Goal: Transaction & Acquisition: Purchase product/service

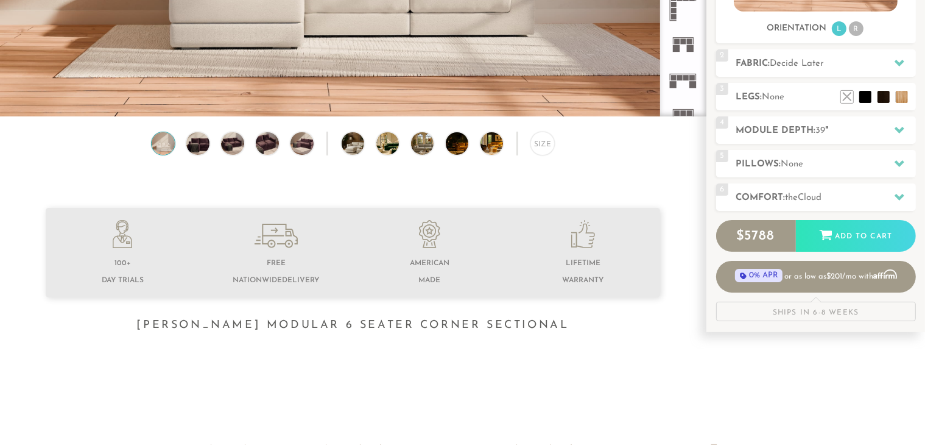
scroll to position [283, 0]
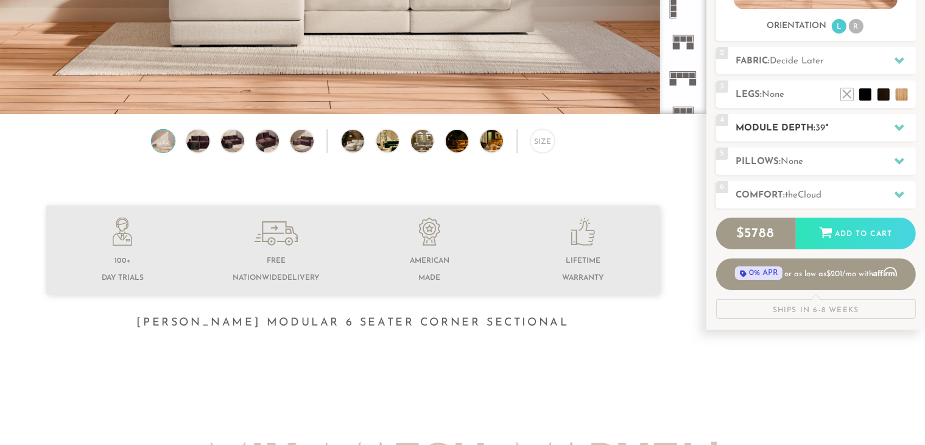
click at [800, 126] on h2 "Module Depth: 39 "" at bounding box center [826, 128] width 180 height 14
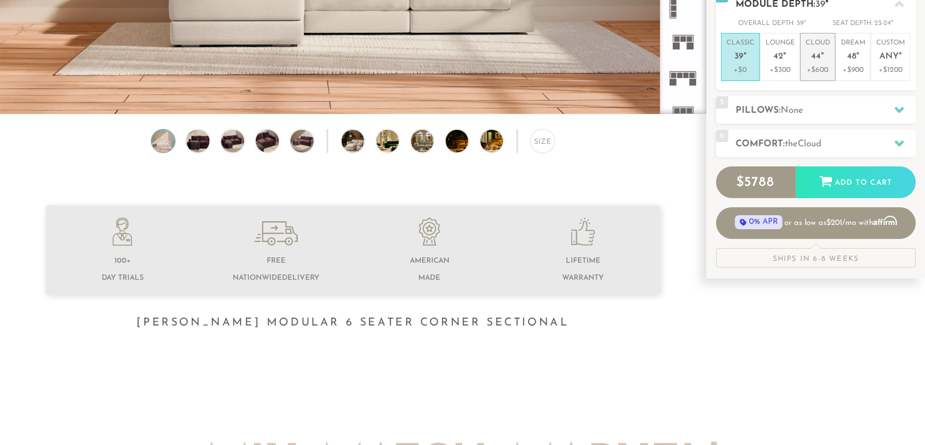
click at [811, 54] on p "Cloud 44 "" at bounding box center [818, 51] width 24 height 26
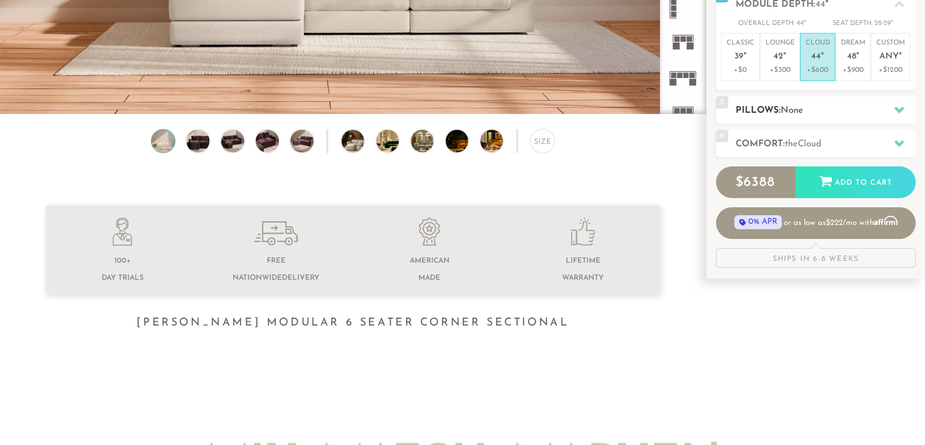
click at [798, 106] on span "None" at bounding box center [792, 110] width 23 height 9
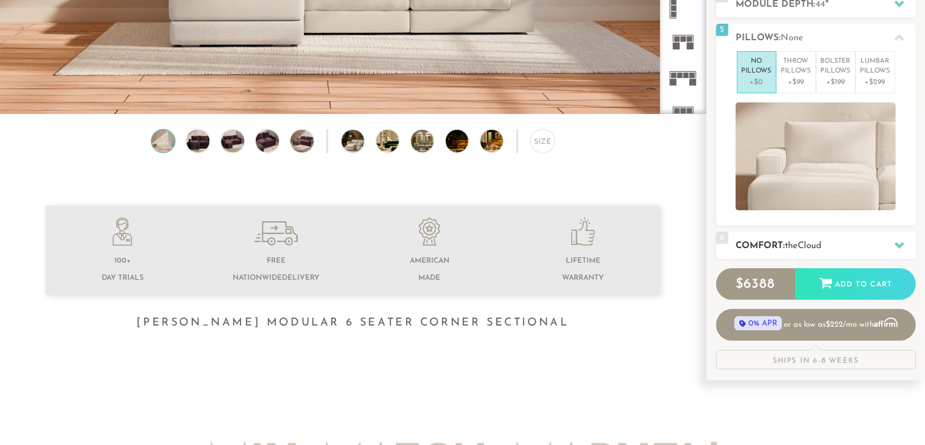
click at [848, 249] on h2 "Comfort: the Cloud" at bounding box center [826, 246] width 180 height 14
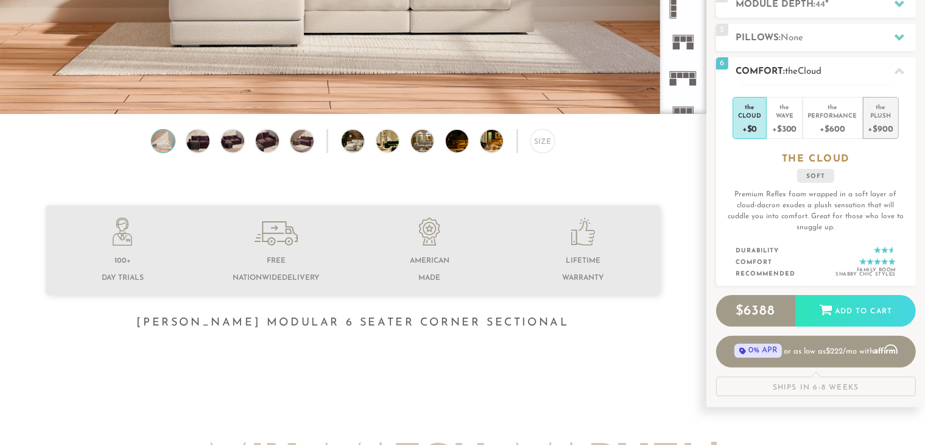
click at [869, 116] on div "Plush" at bounding box center [881, 115] width 25 height 9
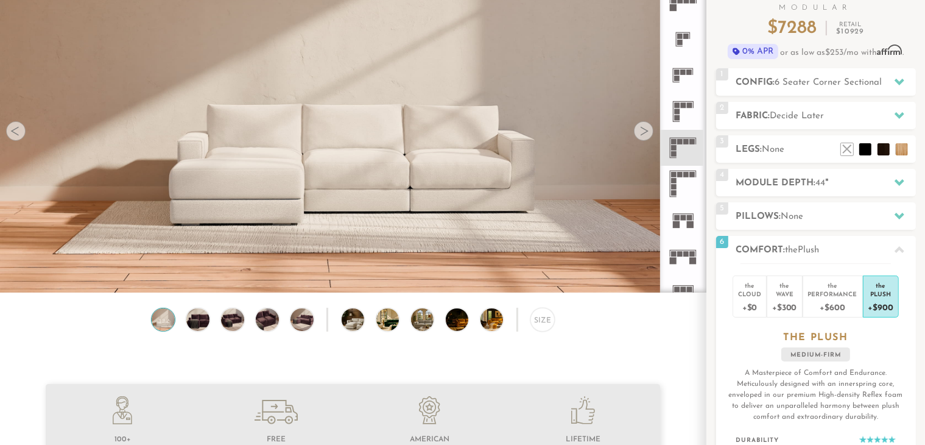
scroll to position [103, 0]
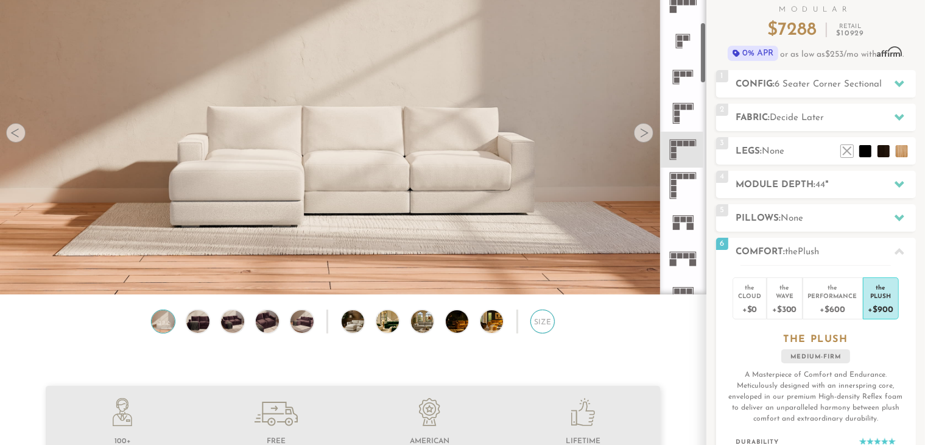
click at [532, 322] on div "Size" at bounding box center [543, 321] width 24 height 24
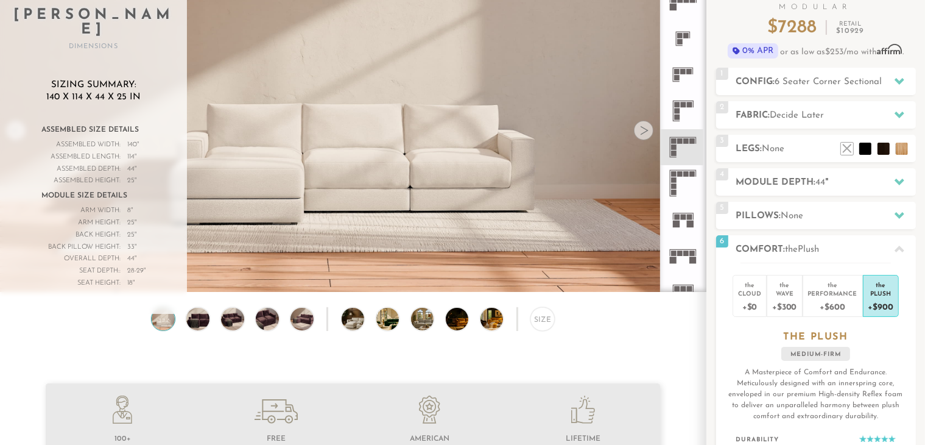
scroll to position [0, 0]
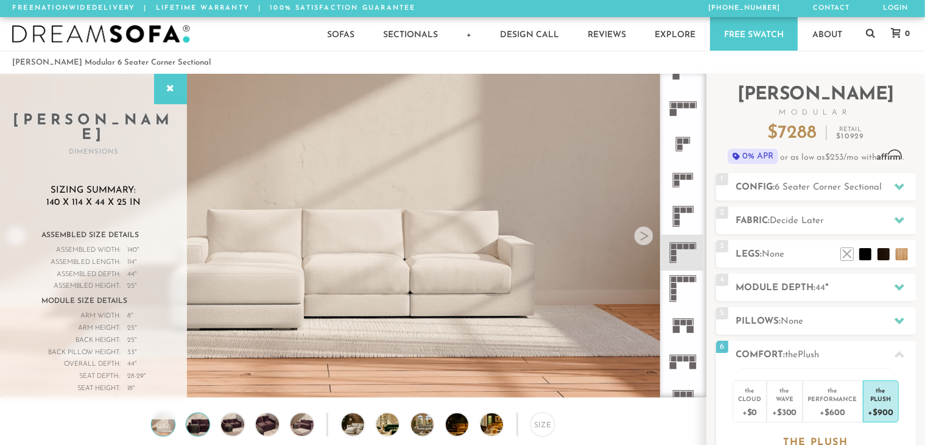
click at [193, 421] on img at bounding box center [198, 424] width 27 height 23
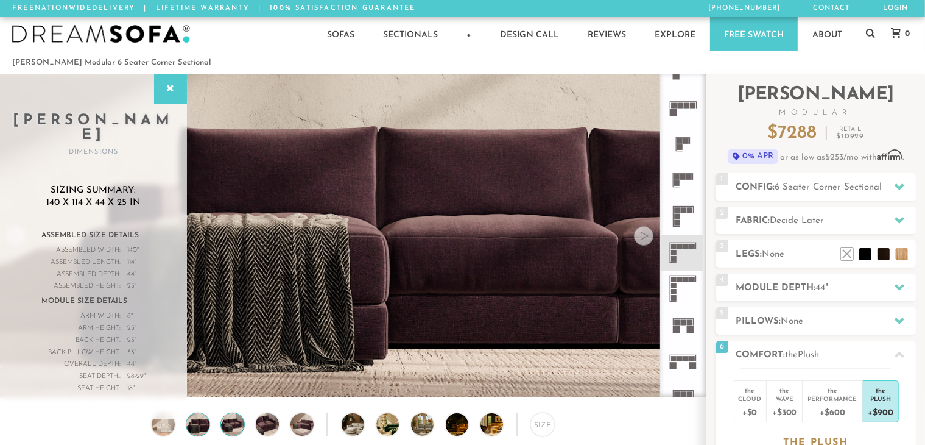
click at [224, 418] on img at bounding box center [232, 424] width 27 height 23
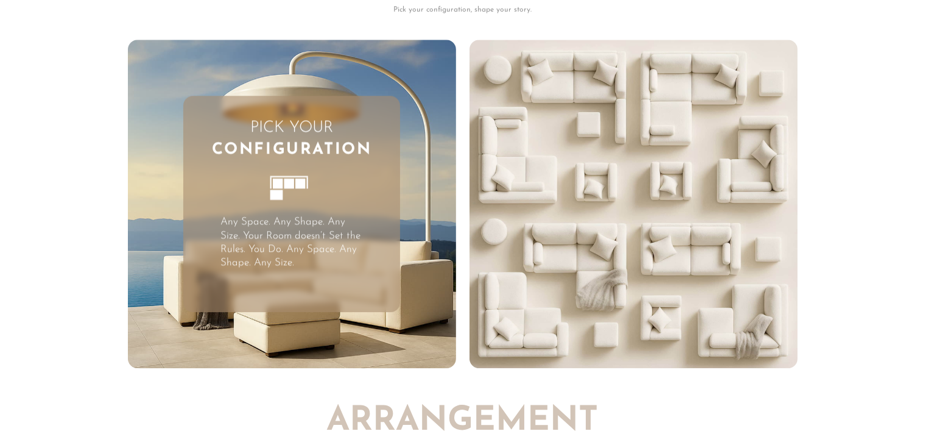
scroll to position [3080, 0]
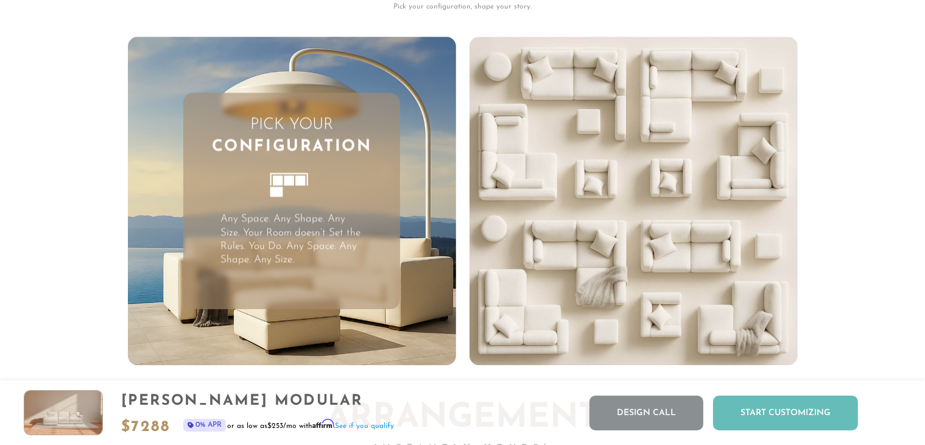
click at [784, 407] on div "Start Customizing" at bounding box center [785, 412] width 145 height 35
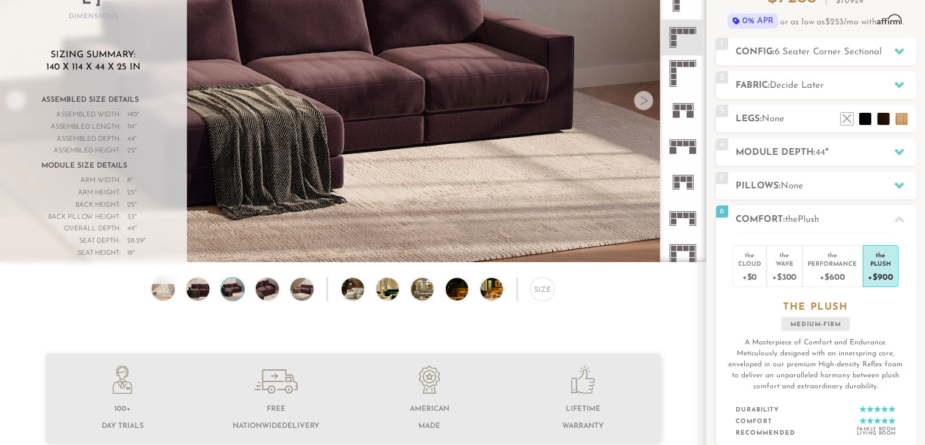
scroll to position [0, 0]
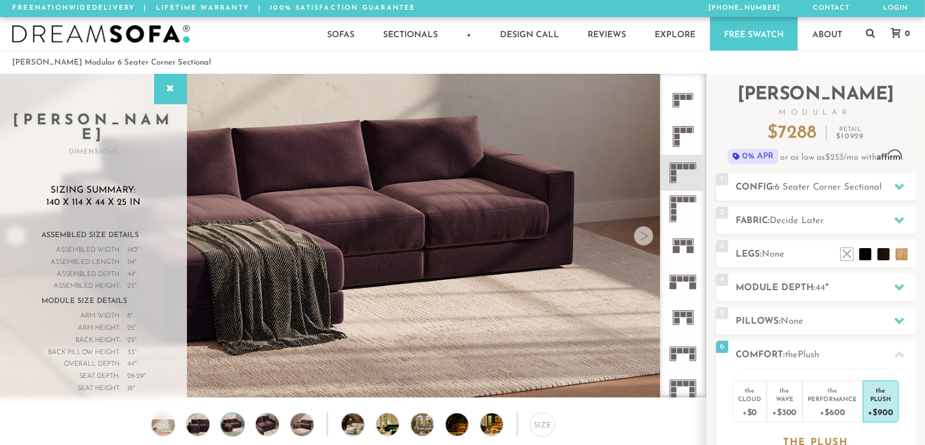
click at [677, 205] on icon at bounding box center [683, 209] width 36 height 36
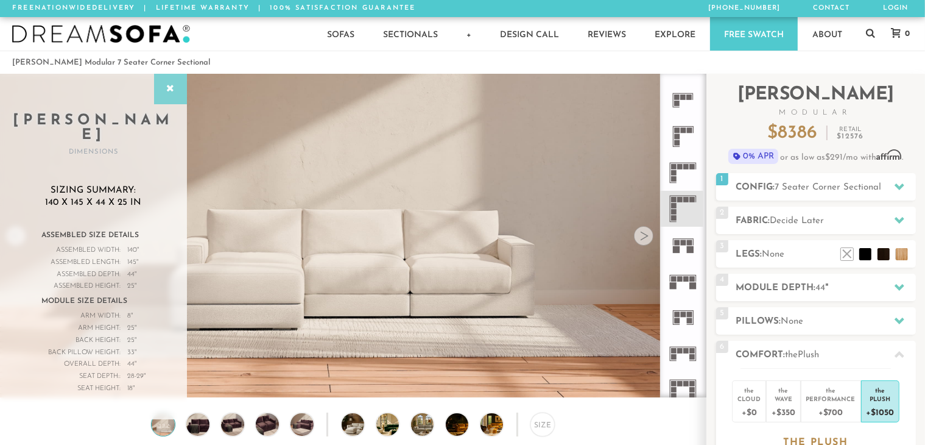
click at [161, 84] on div at bounding box center [170, 89] width 33 height 30
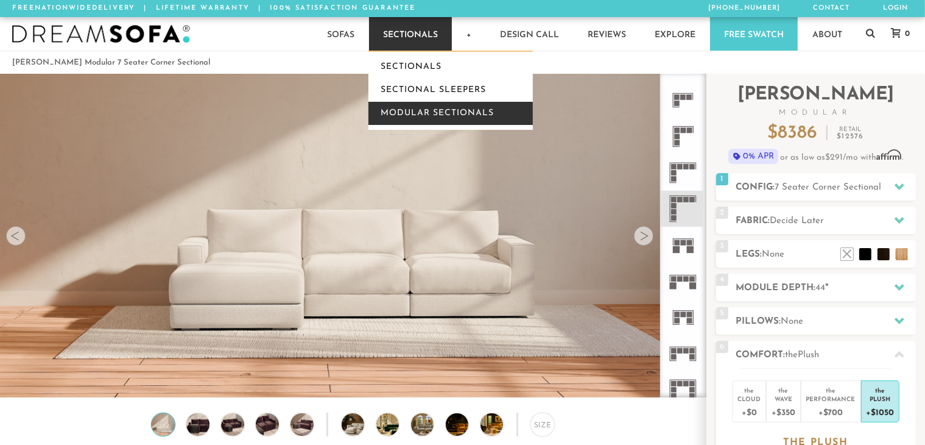
click at [420, 105] on link "Modular Sectionals" at bounding box center [450, 113] width 164 height 23
